Goal: Check status: Check status

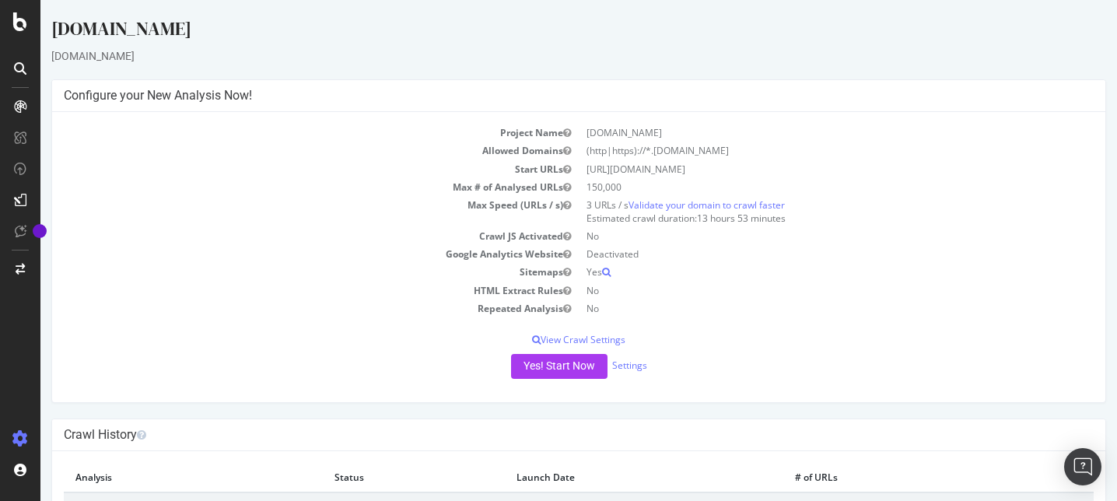
click at [302, 247] on td "Google Analytics Website" at bounding box center [321, 254] width 515 height 18
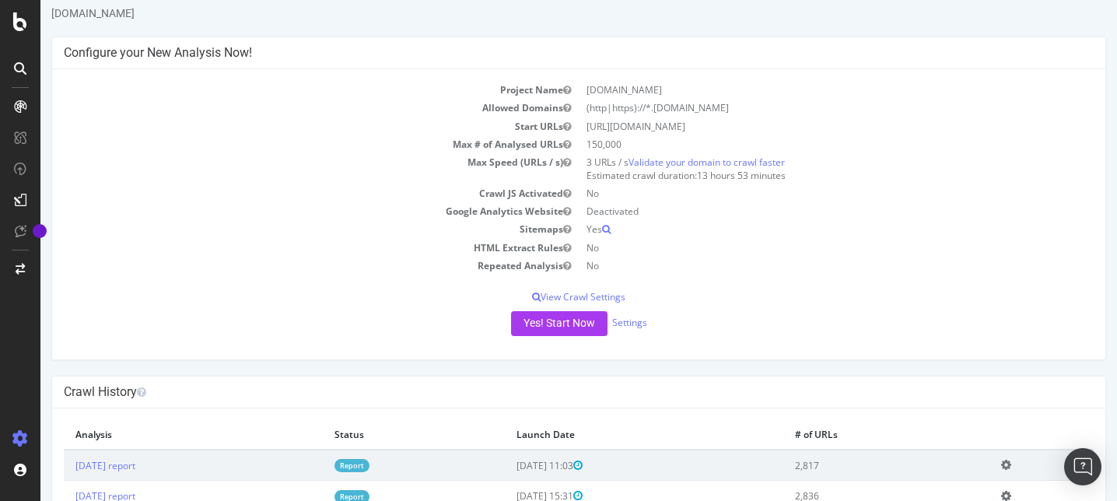
scroll to position [97, 0]
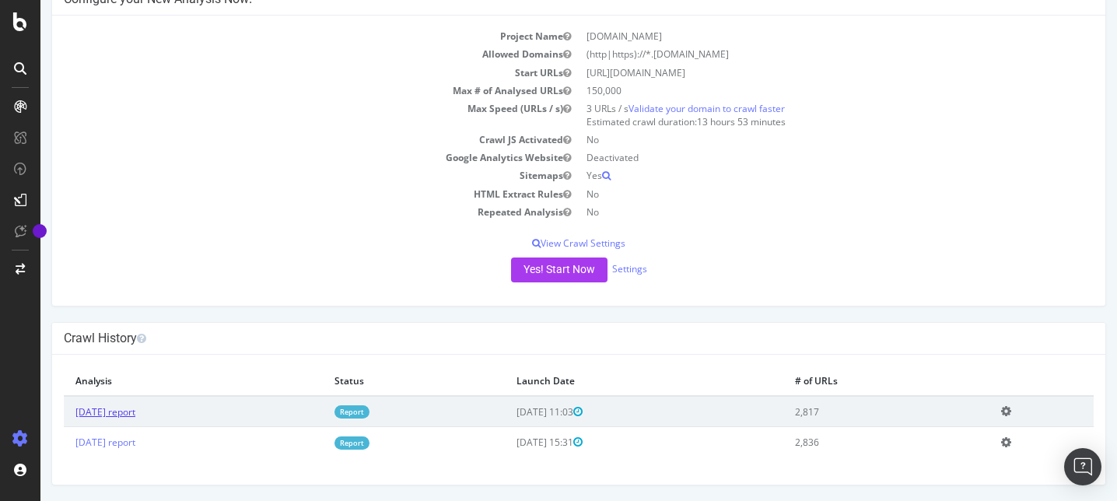
click at [135, 416] on link "[DATE] report" at bounding box center [105, 411] width 60 height 13
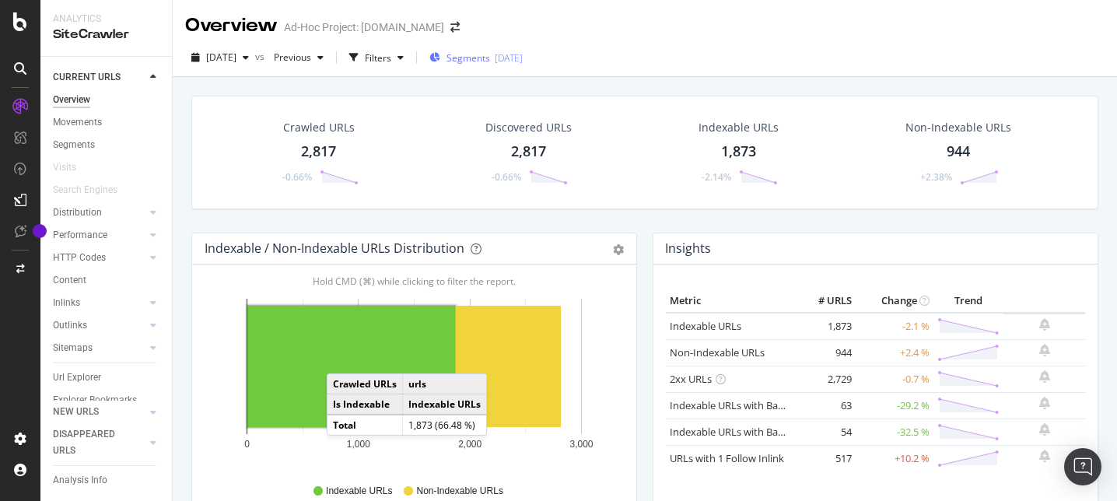
click at [523, 61] on div "2025-10-01" at bounding box center [509, 57] width 28 height 13
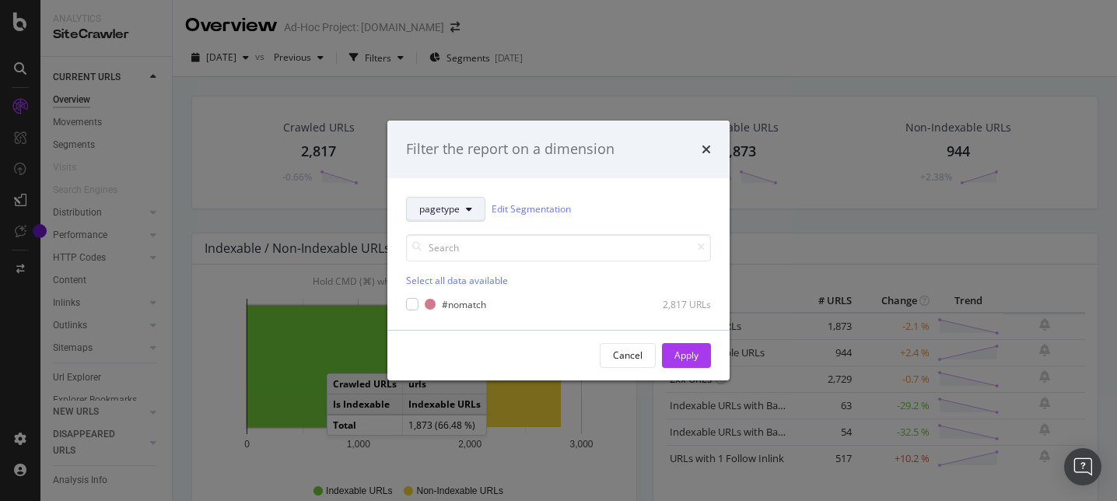
click at [461, 214] on button "pagetype" at bounding box center [445, 209] width 79 height 25
